Goal: Navigation & Orientation: Find specific page/section

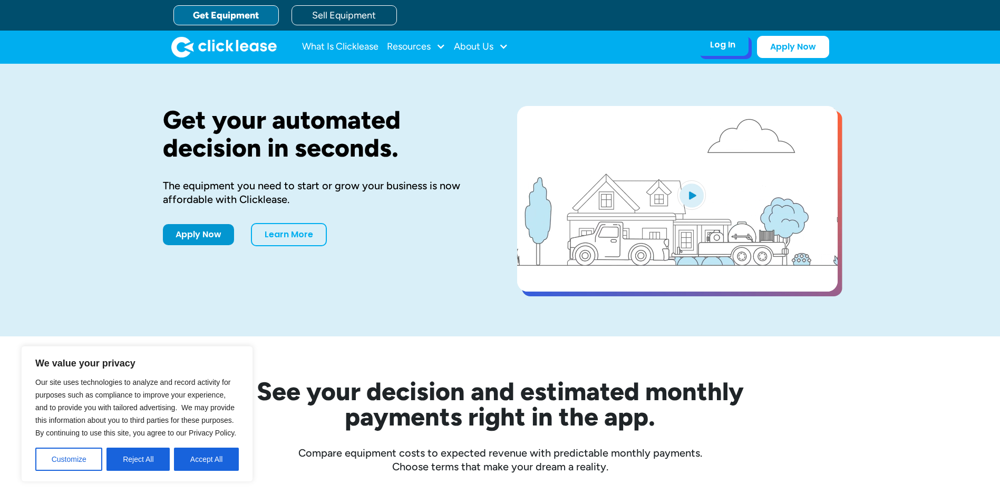
click at [719, 43] on div "Log In" at bounding box center [722, 45] width 25 height 11
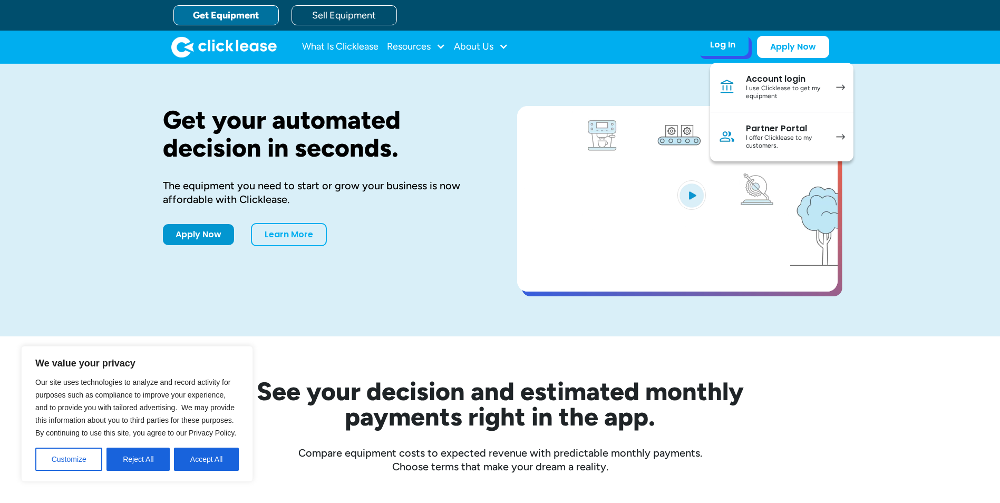
click at [802, 143] on div "I offer Clicklease to my customers." at bounding box center [786, 142] width 80 height 16
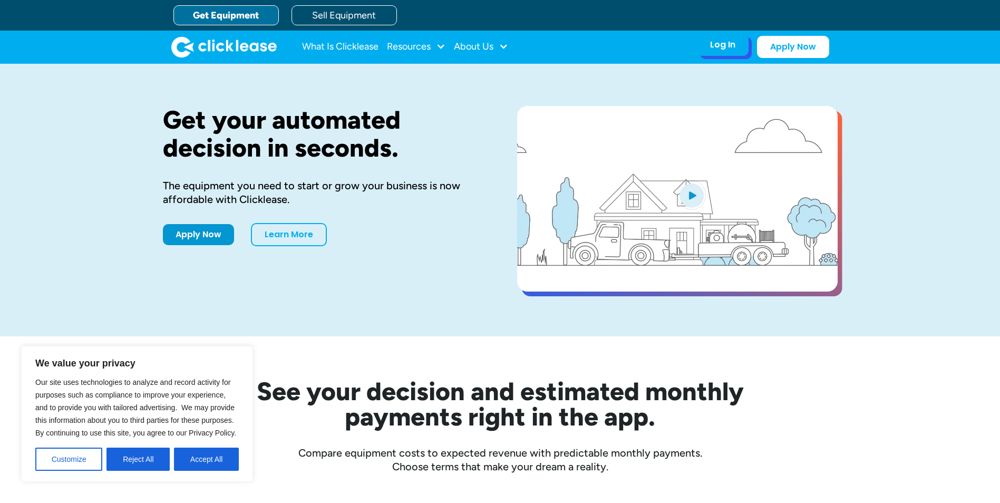
click at [738, 56] on div "Log In Account login I use Clicklease to get my equipment Partner Portal I offe…" at bounding box center [723, 45] width 52 height 22
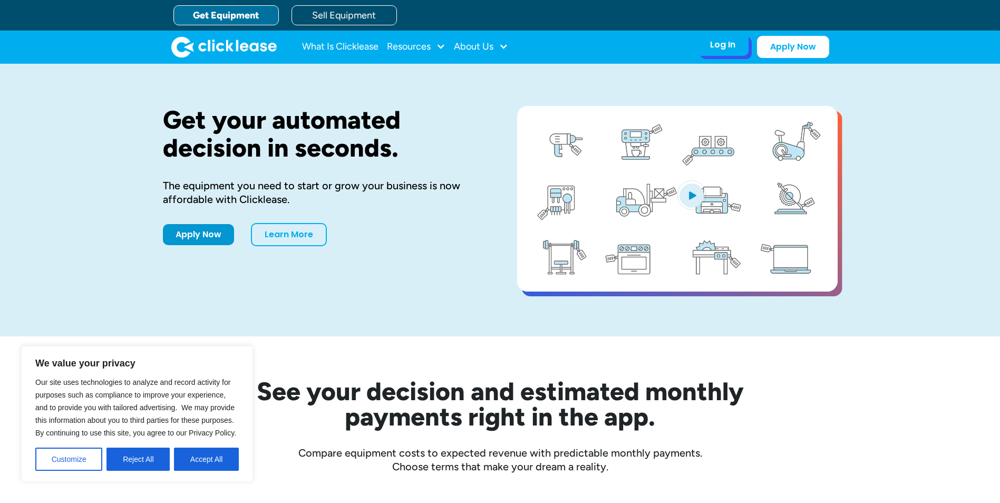
click at [740, 50] on div "Log In Account login I use Clicklease to get my equipment Partner Portal I offe…" at bounding box center [723, 45] width 52 height 22
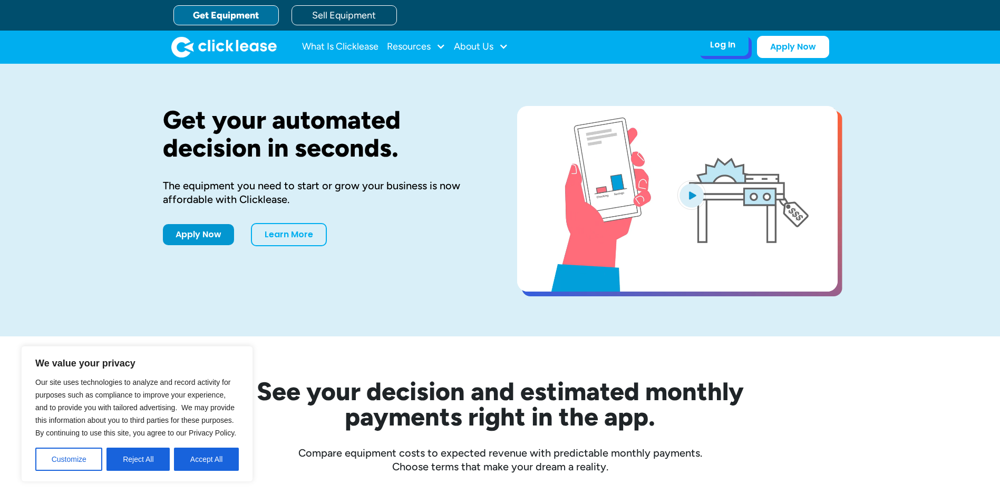
click at [735, 51] on div "Log In Account login I use Clicklease to get my equipment Partner Portal I offe…" at bounding box center [723, 45] width 52 height 22
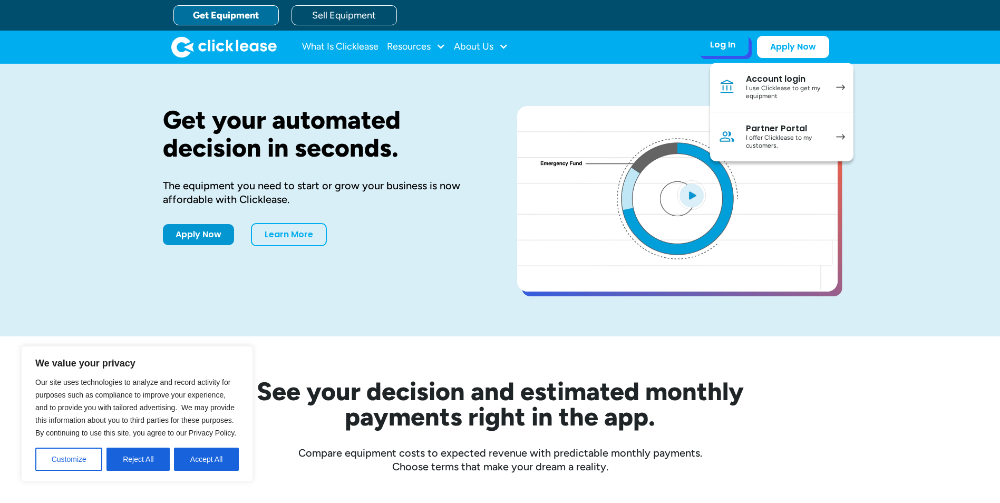
click at [786, 129] on div "Partner Portal" at bounding box center [786, 128] width 80 height 11
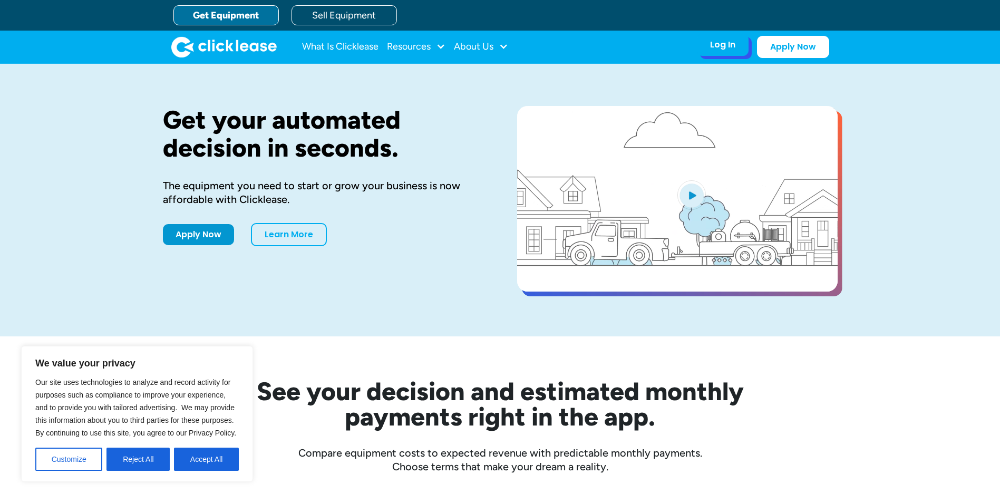
click at [748, 50] on div "Log In Account login I use Clicklease to get my equipment Partner Portal I offe…" at bounding box center [723, 45] width 52 height 22
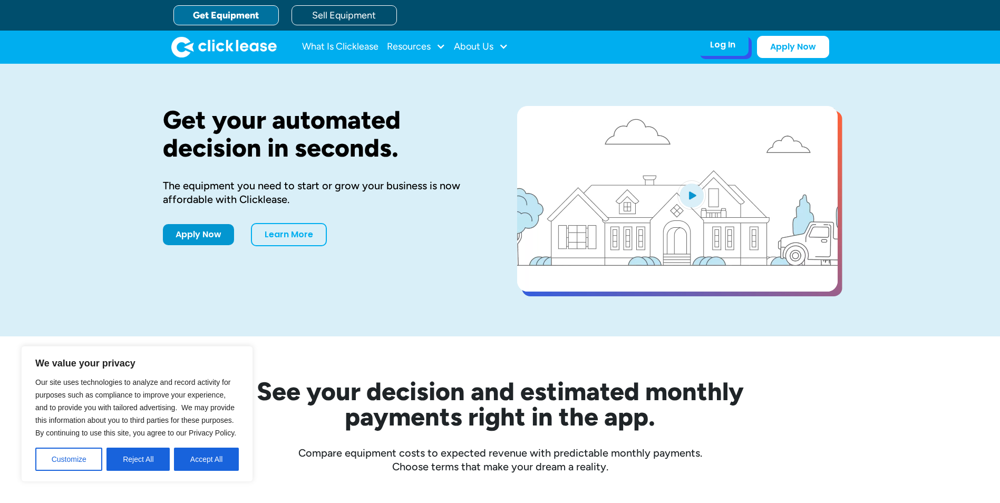
click at [721, 43] on div "Log In" at bounding box center [722, 45] width 25 height 11
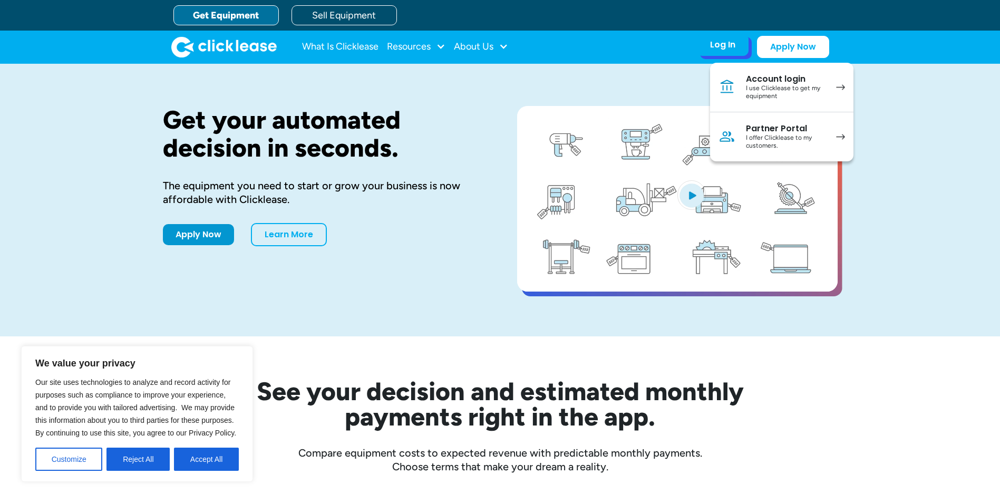
click at [750, 141] on div "I offer Clicklease to my customers." at bounding box center [786, 142] width 80 height 16
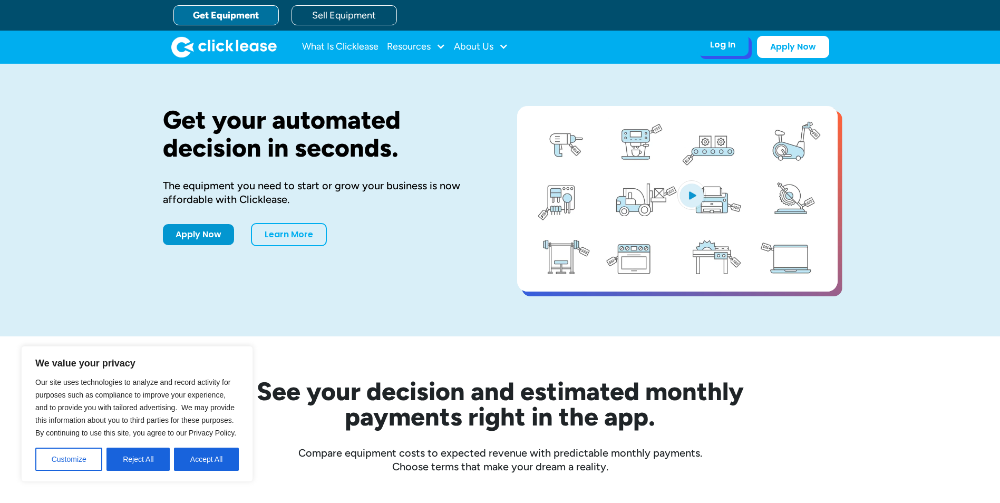
click at [727, 40] on div "Log In" at bounding box center [722, 45] width 25 height 11
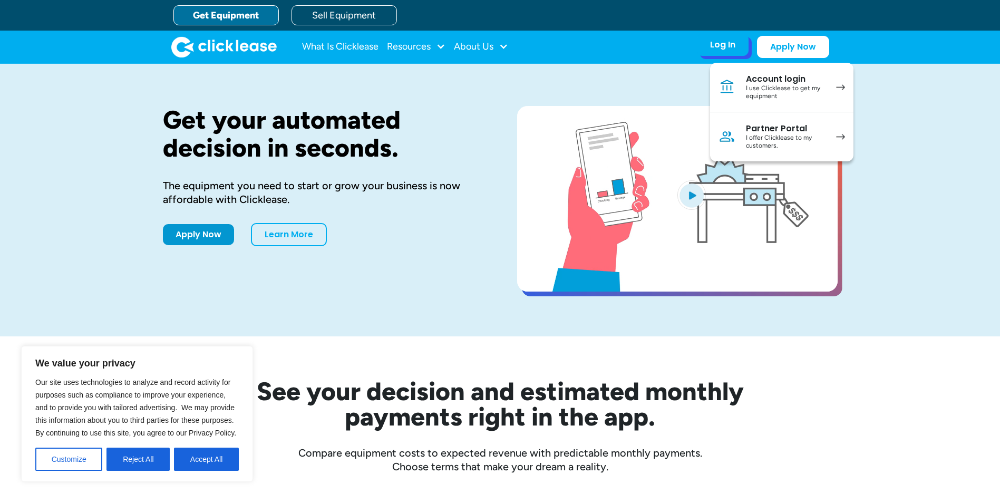
click at [764, 130] on div "Partner Portal" at bounding box center [786, 128] width 80 height 11
